Goal: Book appointment/travel/reservation

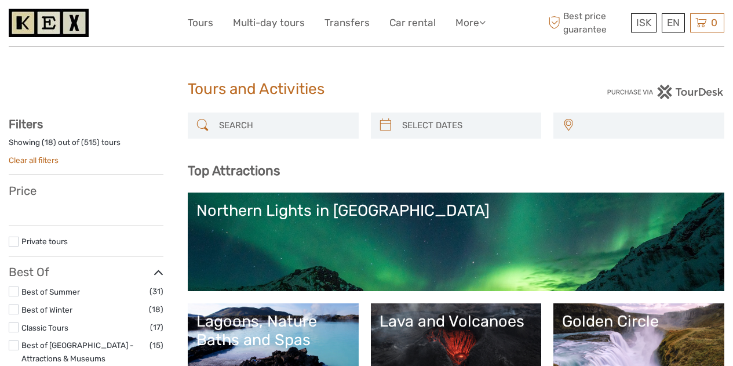
scroll to position [58, 0]
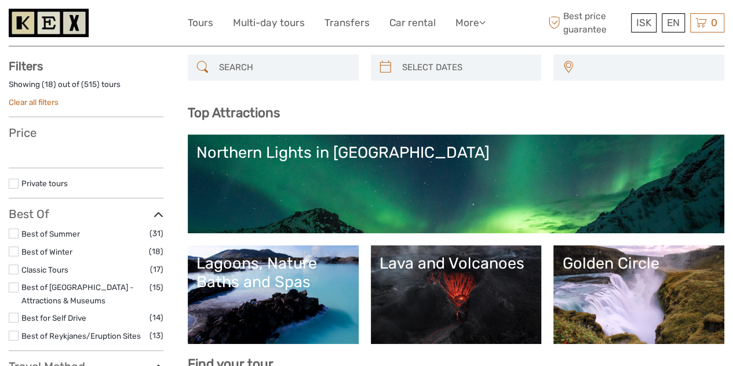
drag, startPoint x: 0, startPoint y: 0, endPoint x: 270, endPoint y: 283, distance: 391.4
click at [270, 283] on div "Lagoons, Nature Baths and Spas" at bounding box center [273, 273] width 154 height 38
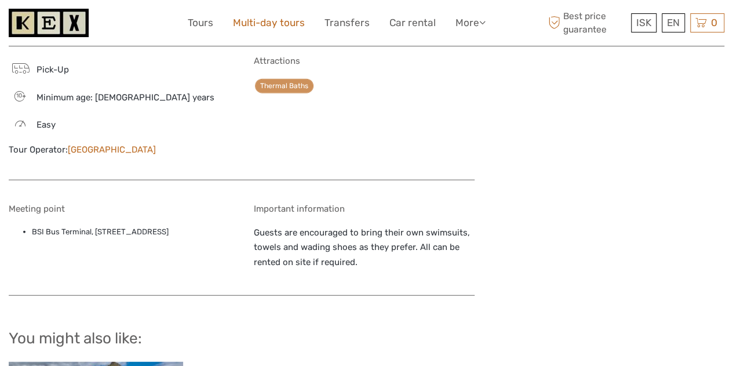
scroll to position [1159, 0]
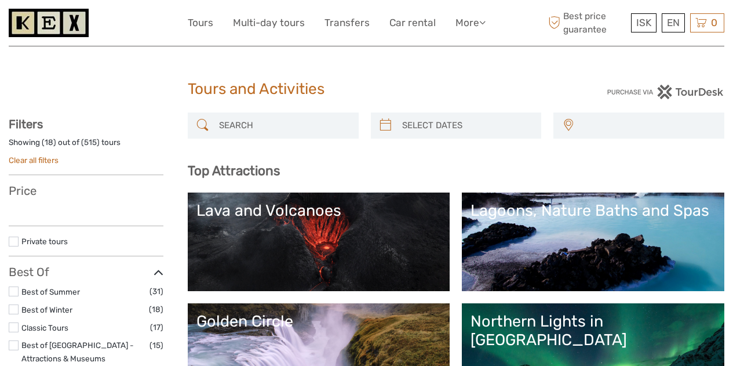
select select
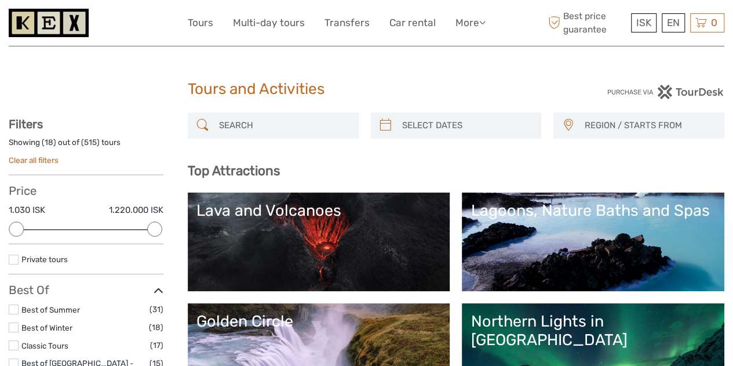
click at [269, 122] on input "search" at bounding box center [283, 125] width 138 height 20
paste input "Svartifoss"
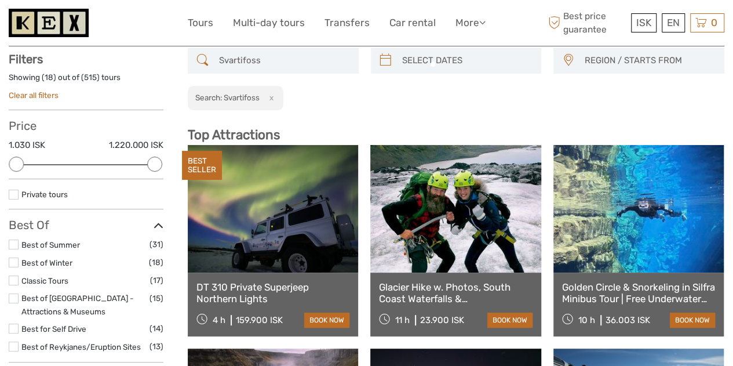
scroll to position [65, 0]
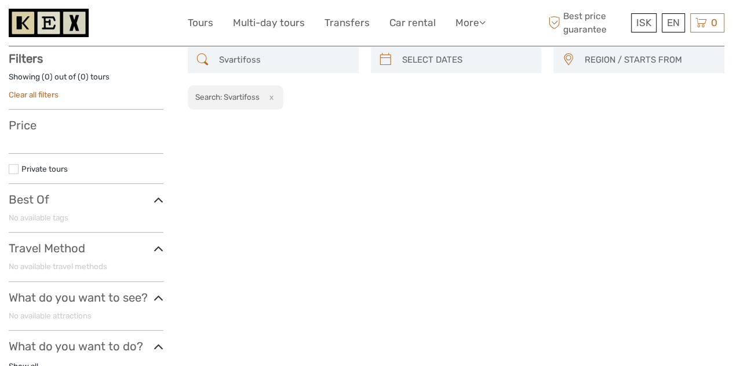
click at [205, 59] on icon at bounding box center [202, 59] width 12 height 19
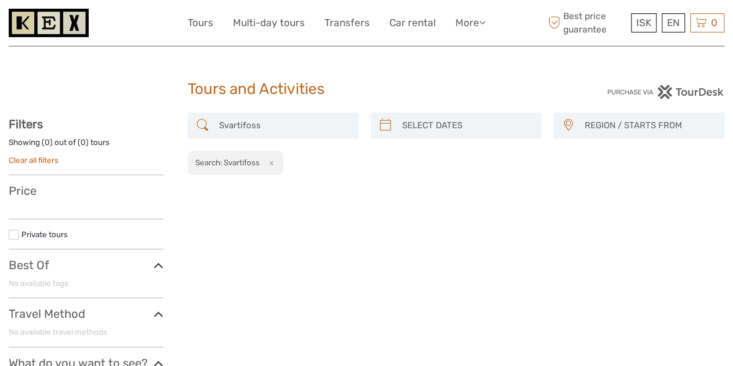
click at [280, 125] on input "Svartifoss" at bounding box center [283, 125] width 138 height 20
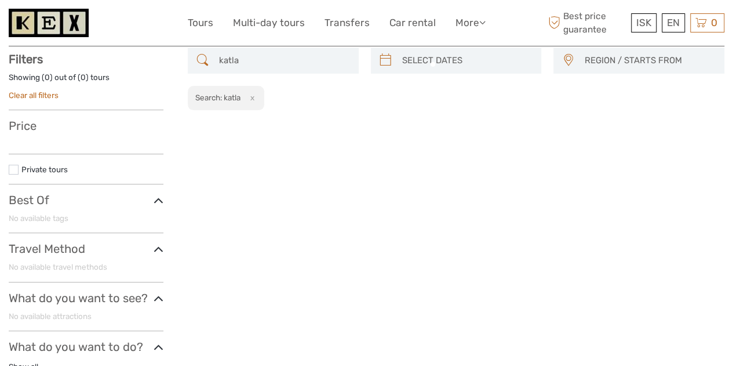
scroll to position [65, 0]
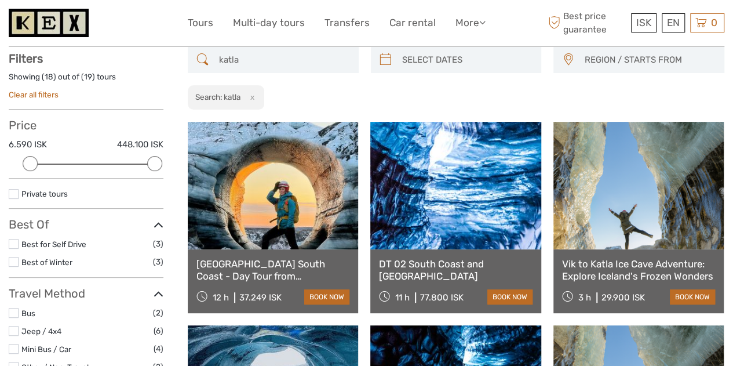
type input "katla"
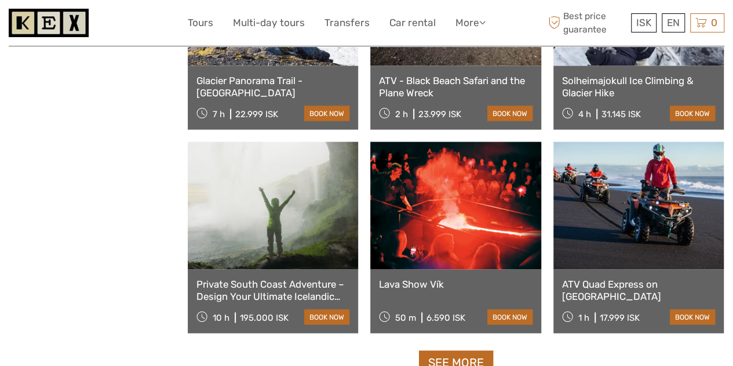
scroll to position [1112, 0]
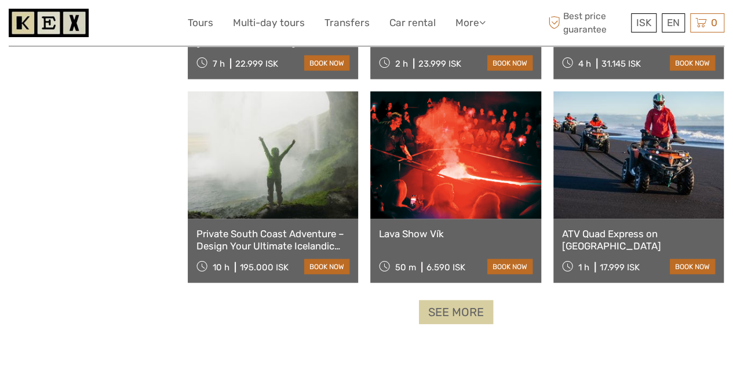
click at [454, 304] on link "See more" at bounding box center [456, 312] width 74 height 24
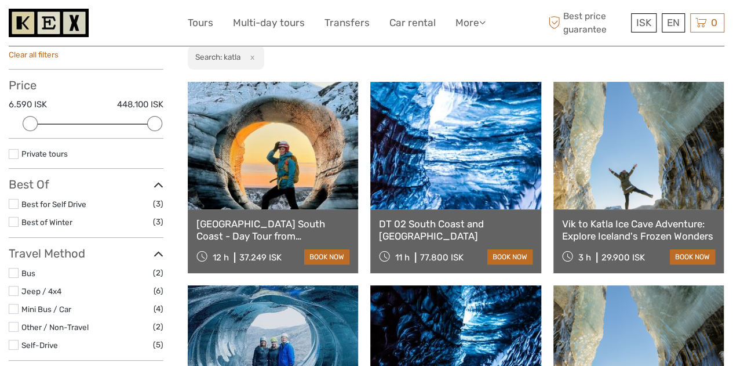
scroll to position [0, 0]
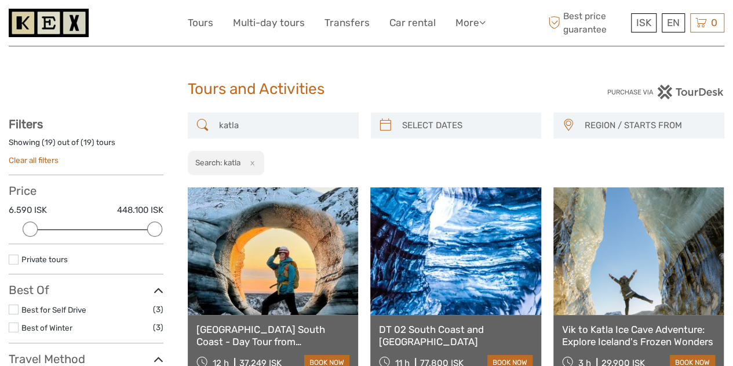
click at [262, 126] on input "katla" at bounding box center [283, 125] width 138 height 20
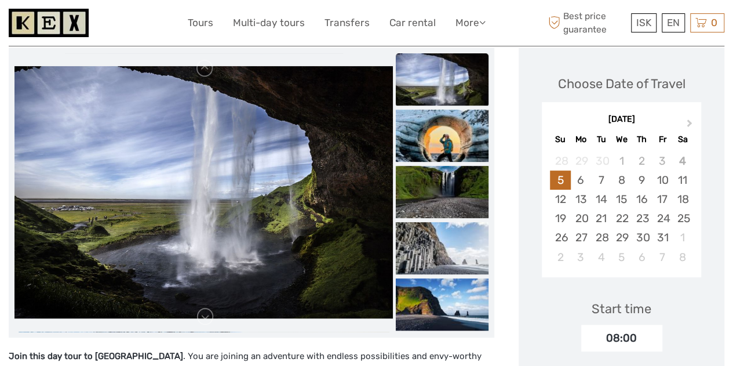
scroll to position [174, 0]
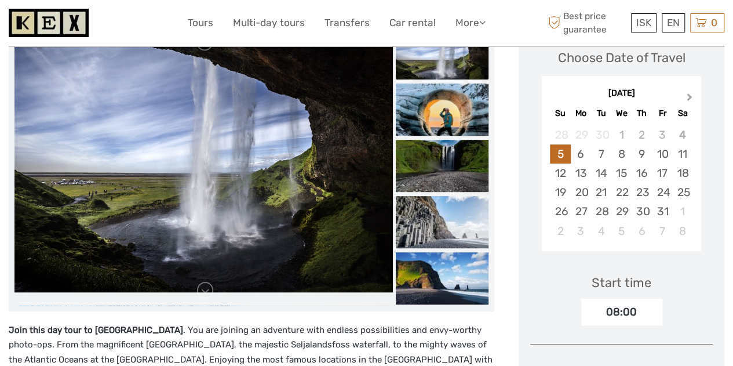
click at [689, 93] on span "Next Month" at bounding box center [689, 99] width 0 height 17
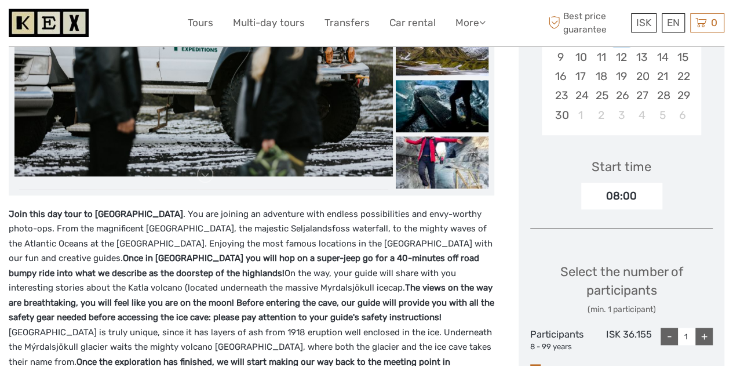
scroll to position [348, 0]
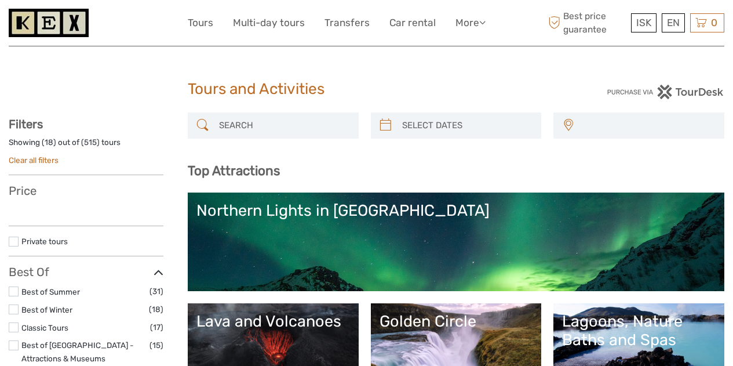
select select
click at [246, 125] on input "search" at bounding box center [283, 125] width 138 height 20
paste input "kayak"
type input "kayak"
select select
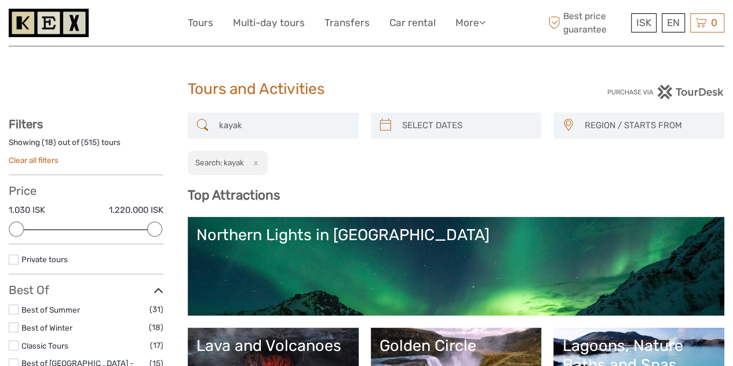
type input "kayak"
click at [204, 122] on icon at bounding box center [202, 125] width 12 height 19
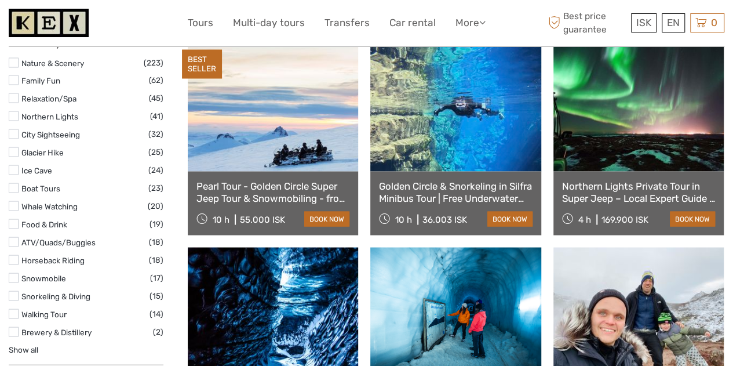
scroll to position [1043, 0]
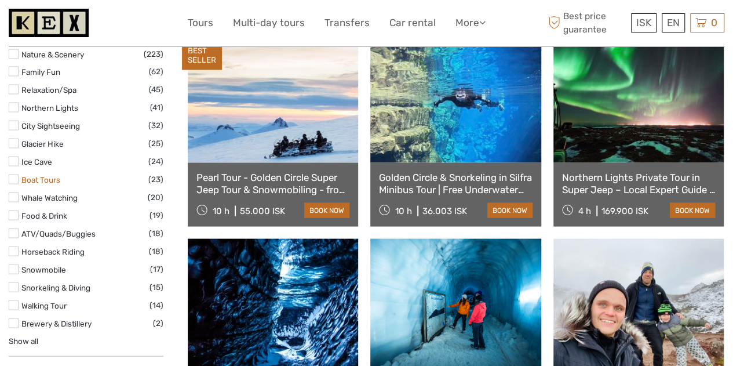
click at [43, 174] on link "Boat Tours" at bounding box center [40, 178] width 39 height 9
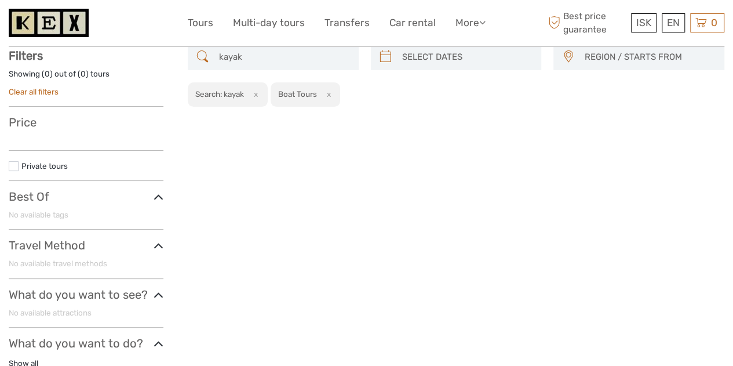
scroll to position [65, 0]
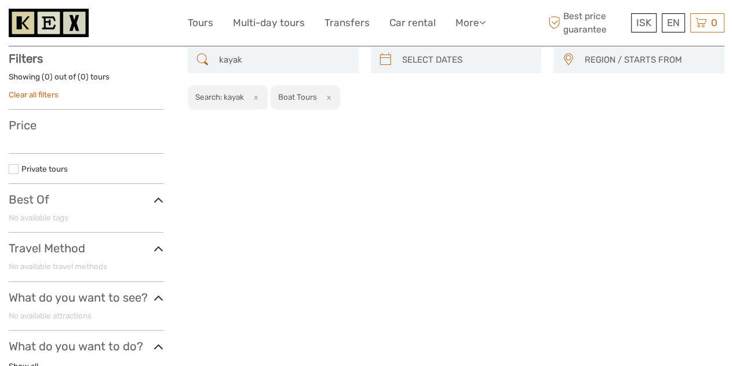
click at [259, 100] on button "x" at bounding box center [254, 97] width 16 height 12
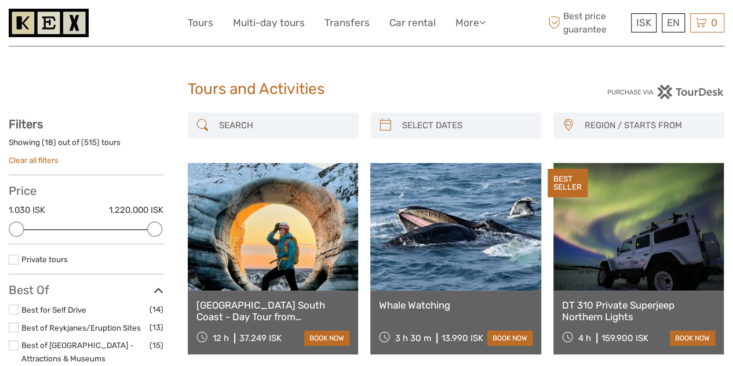
click at [287, 126] on input "search" at bounding box center [283, 125] width 138 height 20
paste input "kayak"
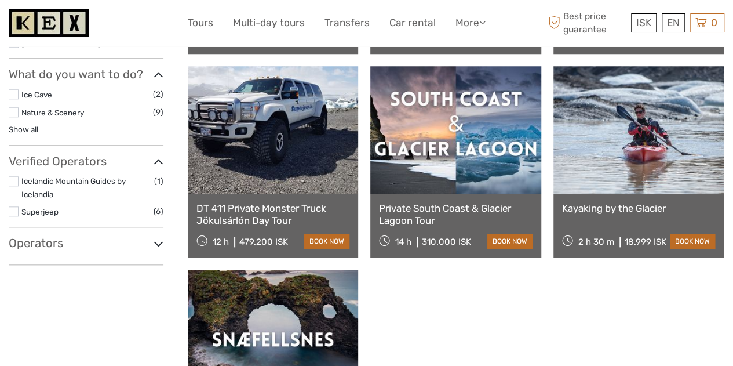
scroll to position [509, 0]
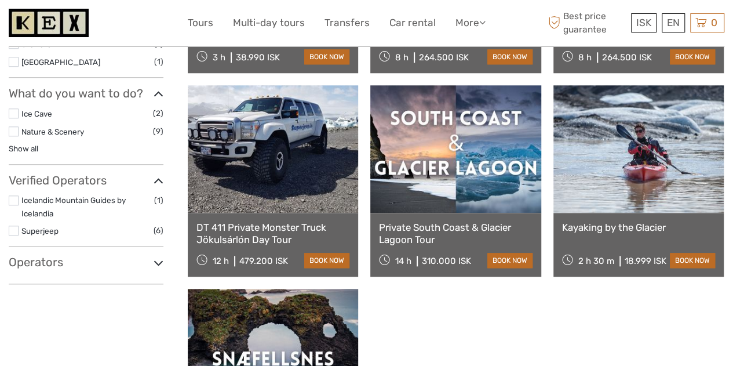
type input "kayak"
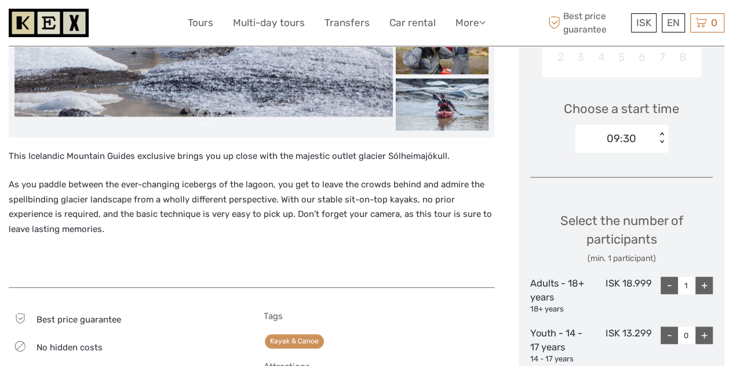
scroll to position [116, 0]
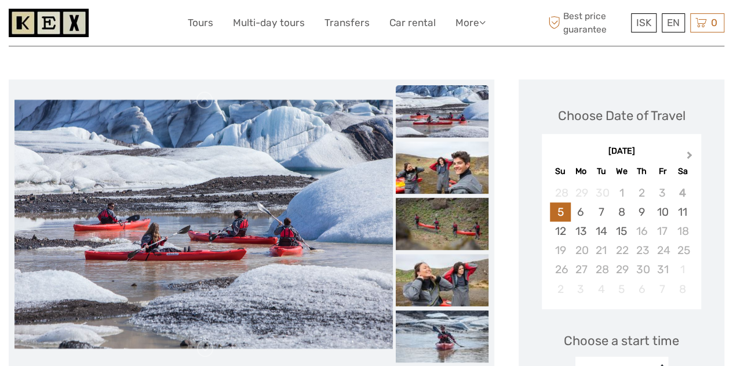
click at [689, 158] on button "Next Month" at bounding box center [690, 157] width 19 height 19
click at [557, 231] on div "9" at bounding box center [560, 230] width 20 height 19
click at [581, 231] on div "10" at bounding box center [581, 230] width 20 height 19
click at [555, 159] on button "Previous Month" at bounding box center [552, 157] width 19 height 19
